Goal: Information Seeking & Learning: Learn about a topic

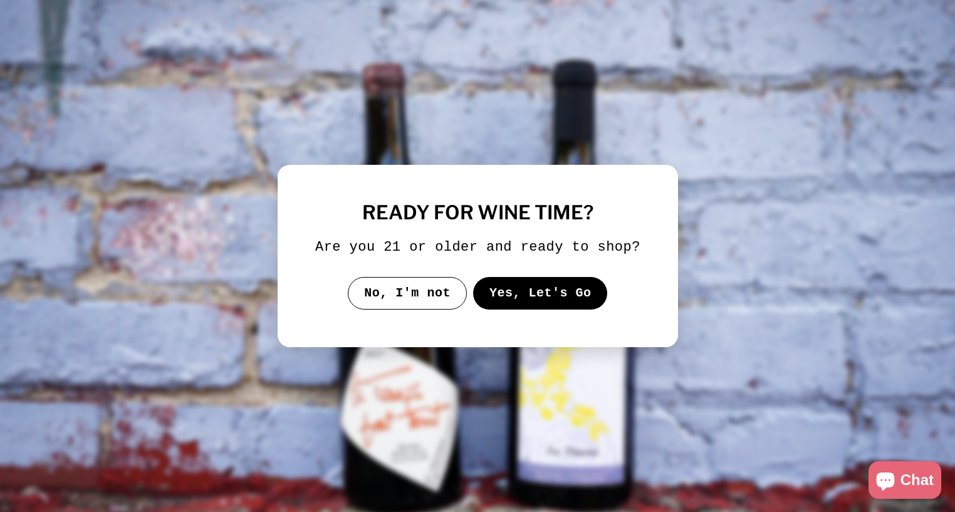
click at [553, 307] on button "Yes, Let's Go" at bounding box center [540, 293] width 135 height 33
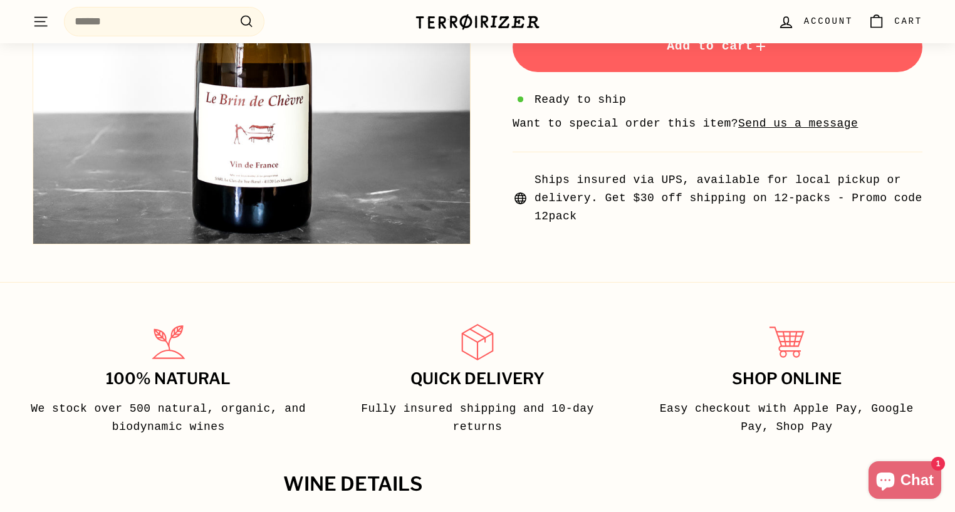
scroll to position [468, 0]
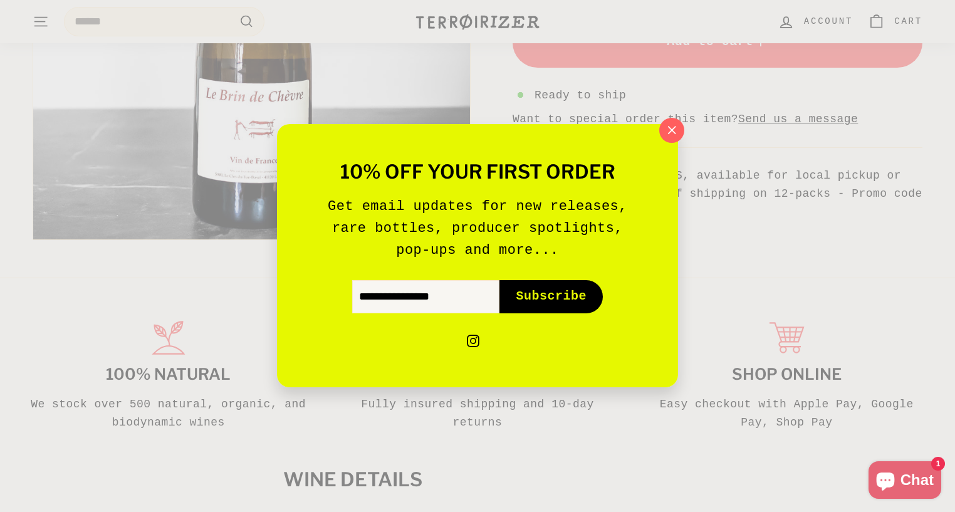
drag, startPoint x: 671, startPoint y: 130, endPoint x: 491, endPoint y: 226, distance: 203.6
click at [671, 130] on icon "button" at bounding box center [672, 131] width 8 height 8
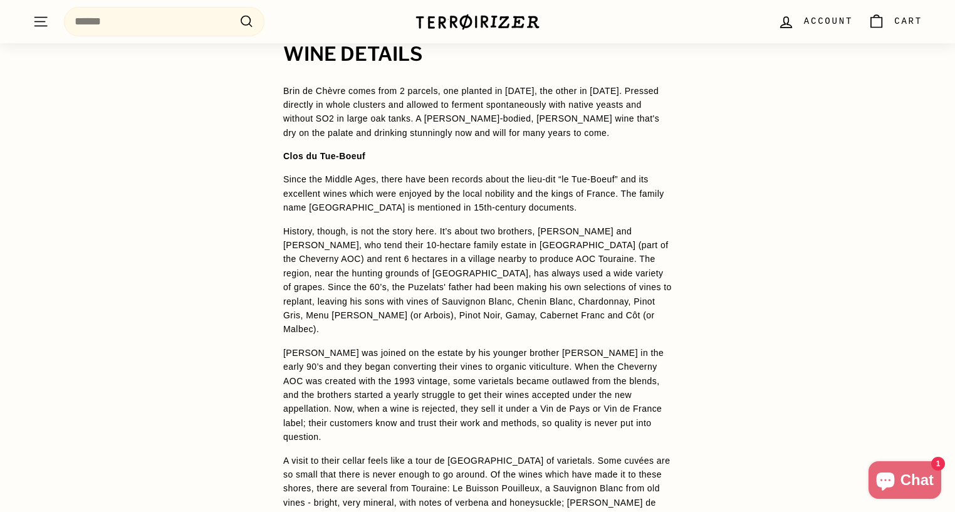
scroll to position [895, 0]
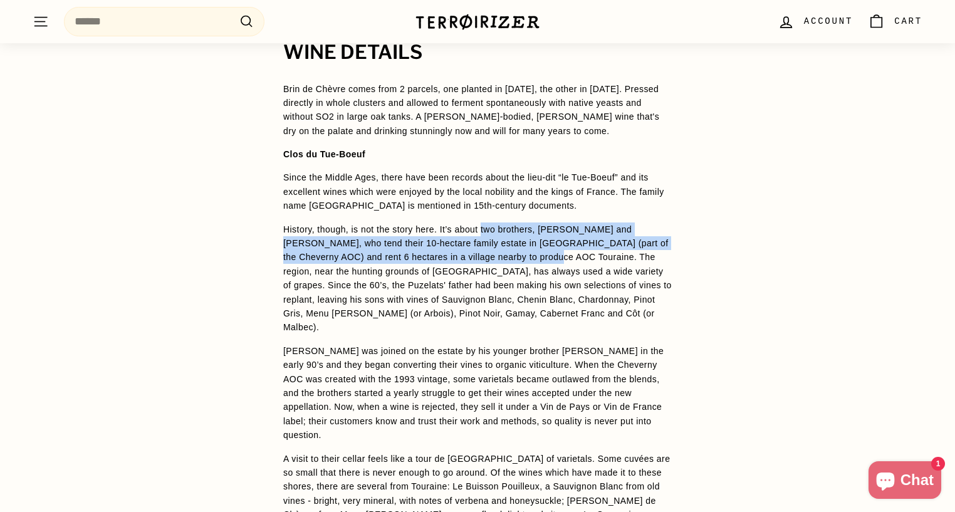
drag, startPoint x: 511, startPoint y: 234, endPoint x: 547, endPoint y: 253, distance: 40.1
click at [547, 253] on p "History, though, is not the story here. It’s about two brothers, [PERSON_NAME] …" at bounding box center [477, 279] width 389 height 112
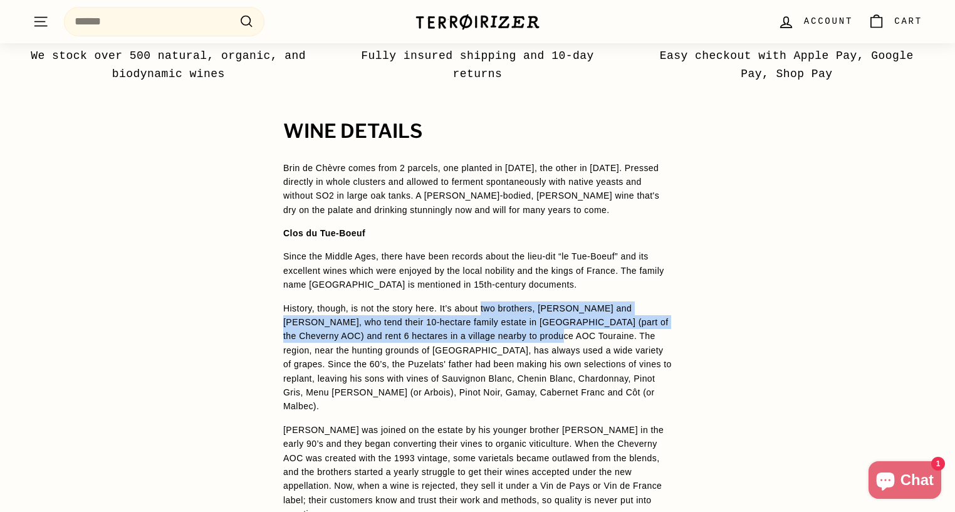
scroll to position [794, 0]
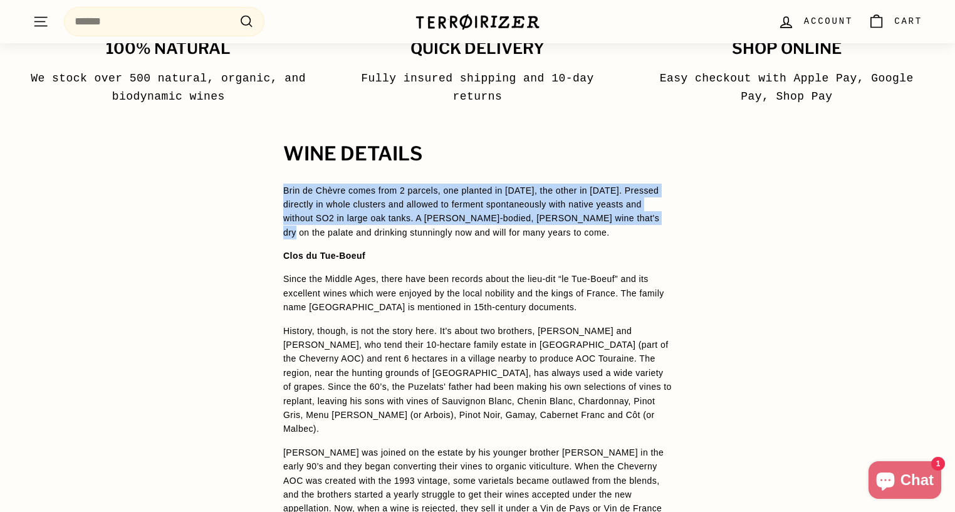
drag, startPoint x: 285, startPoint y: 189, endPoint x: 665, endPoint y: 219, distance: 381.6
click at [666, 219] on p "Brin de Chèvre comes from 2 parcels, one planted in [DATE], the other in [DATE]…" at bounding box center [477, 212] width 389 height 56
copy span "Brin de Chèvre comes from 2 parcels, one planted in [DATE], the other in [DATE]…"
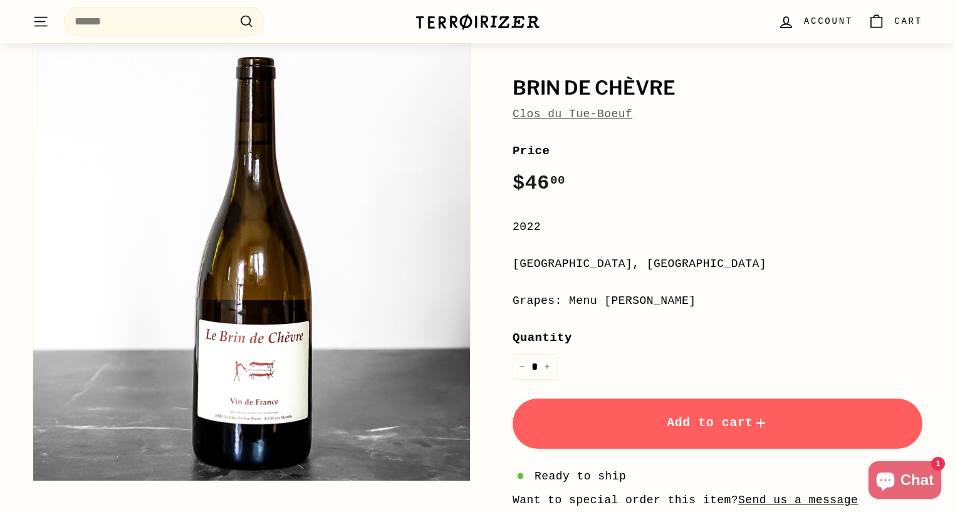
scroll to position [86, 0]
drag, startPoint x: 617, startPoint y: 300, endPoint x: 658, endPoint y: 300, distance: 40.1
click at [658, 300] on div "Grapes: Menu [PERSON_NAME]" at bounding box center [718, 302] width 410 height 18
copy div "Menu [PERSON_NAME]"
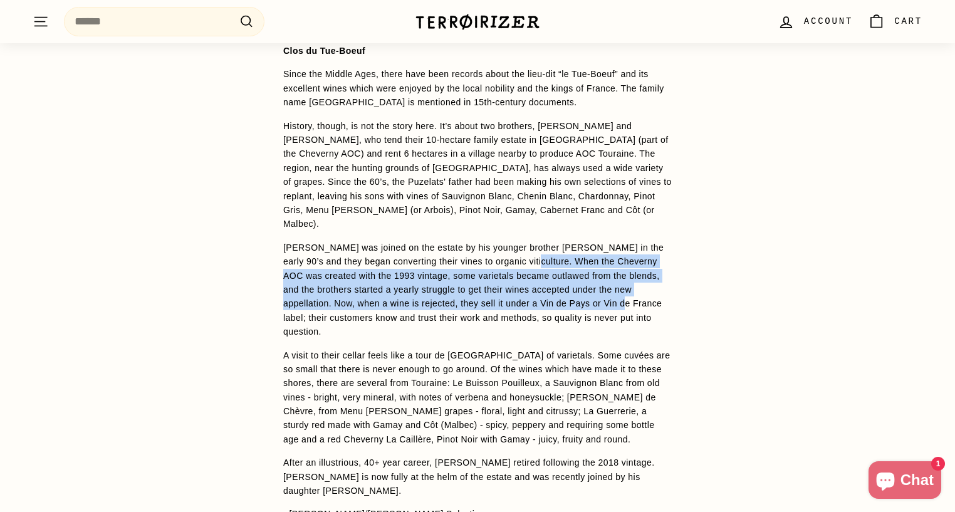
scroll to position [1000, 0]
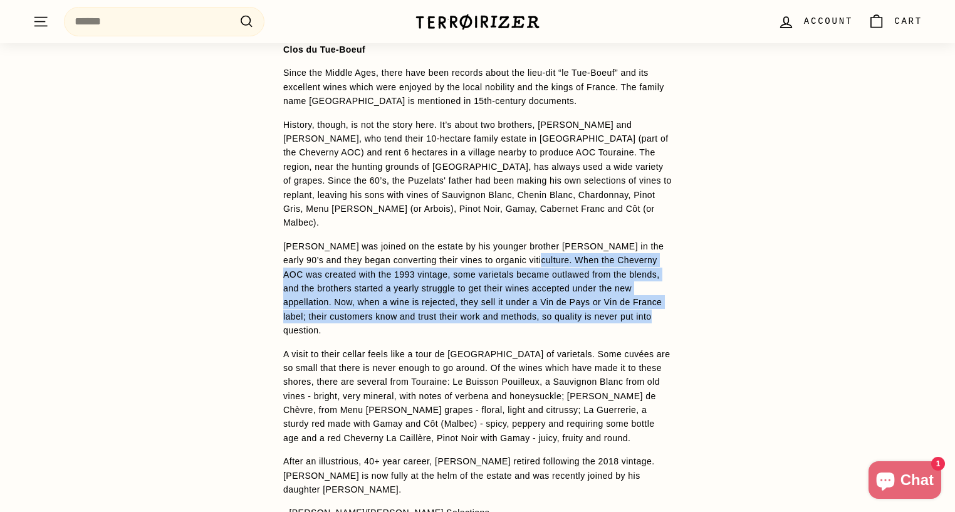
drag, startPoint x: 542, startPoint y: 246, endPoint x: 659, endPoint y: 301, distance: 129.8
click at [659, 301] on p "[PERSON_NAME] was joined on the estate by his younger brother [PERSON_NAME] in …" at bounding box center [477, 288] width 389 height 98
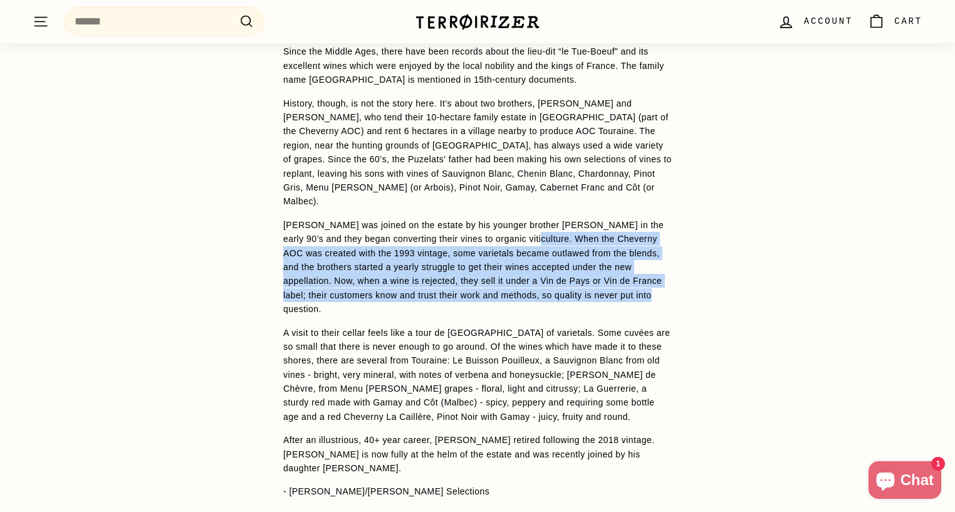
scroll to position [1023, 0]
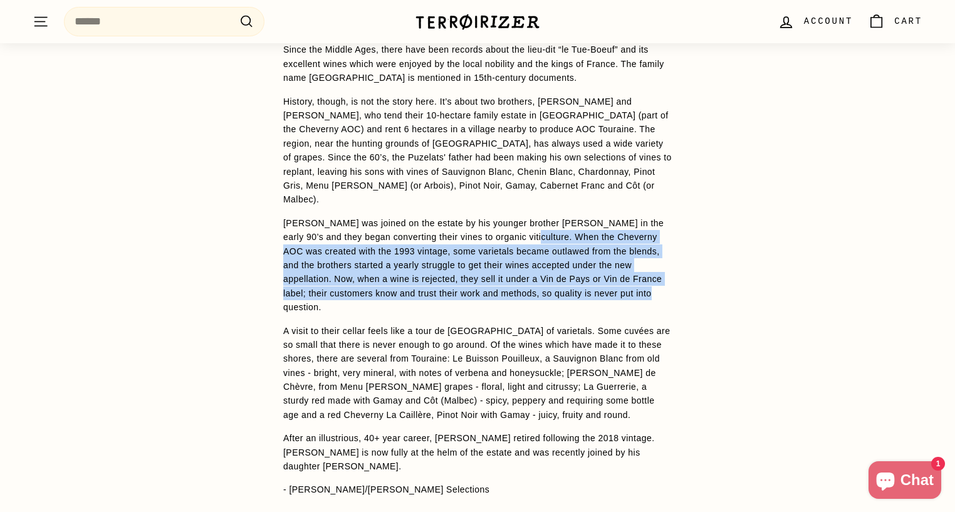
copy p "When the Cheverny AOC was created with the 1993 vintage, some varietals became …"
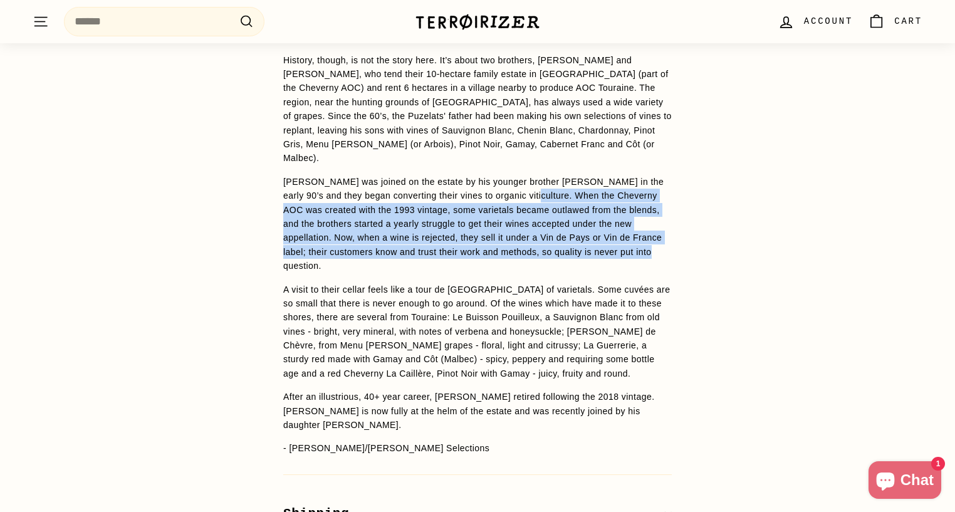
scroll to position [1066, 0]
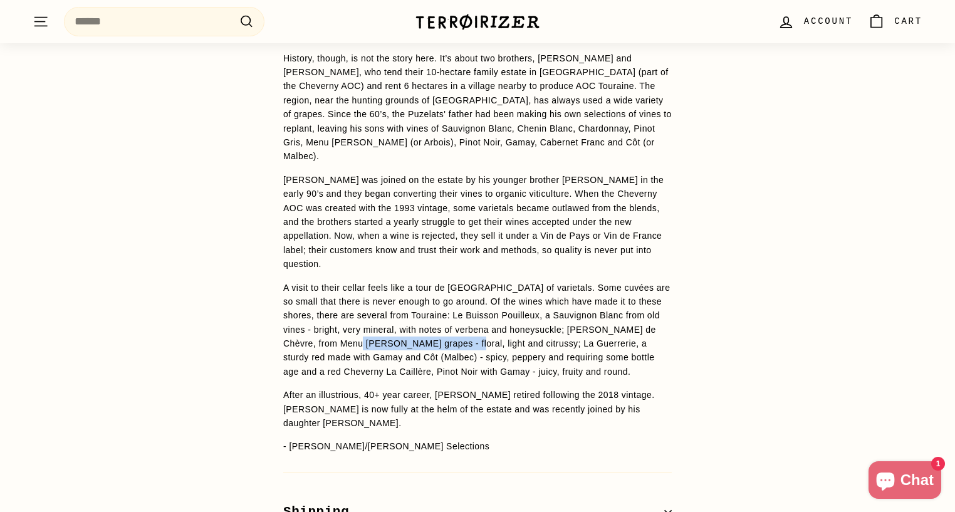
drag, startPoint x: 380, startPoint y: 318, endPoint x: 481, endPoint y: 322, distance: 100.4
click at [481, 322] on p "A visit to their cellar feels like a tour de [GEOGRAPHIC_DATA] of varietals. So…" at bounding box center [477, 330] width 389 height 98
click at [583, 352] on span "Brin de Chèvre comes from 2 parcels, one planted in [DATE], the other in [DATE]…" at bounding box center [477, 182] width 389 height 543
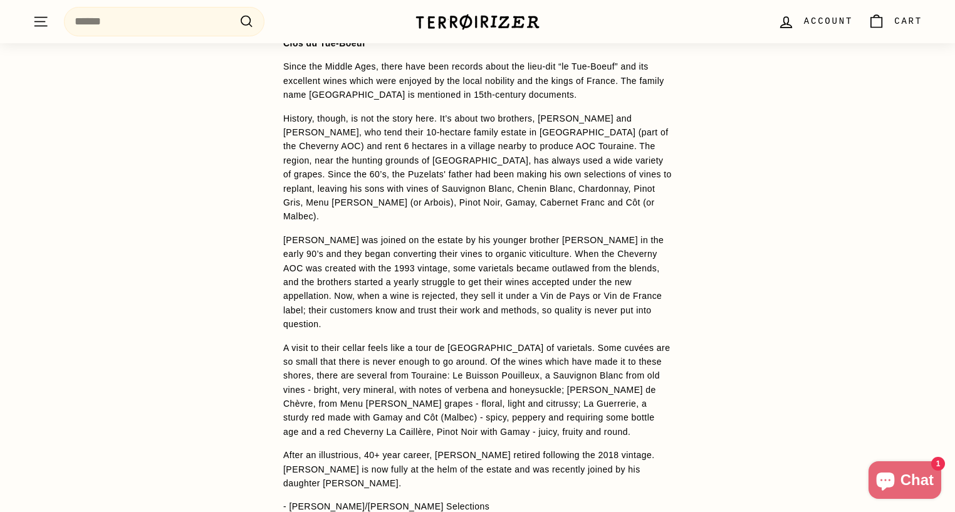
scroll to position [999, 0]
